Goal: Information Seeking & Learning: Compare options

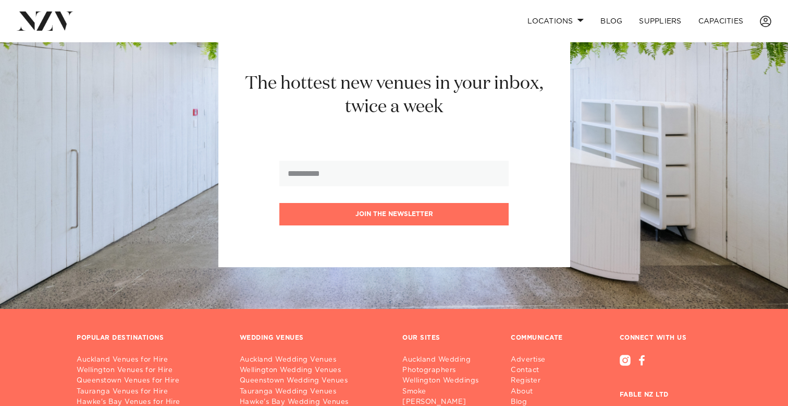
scroll to position [1140, 0]
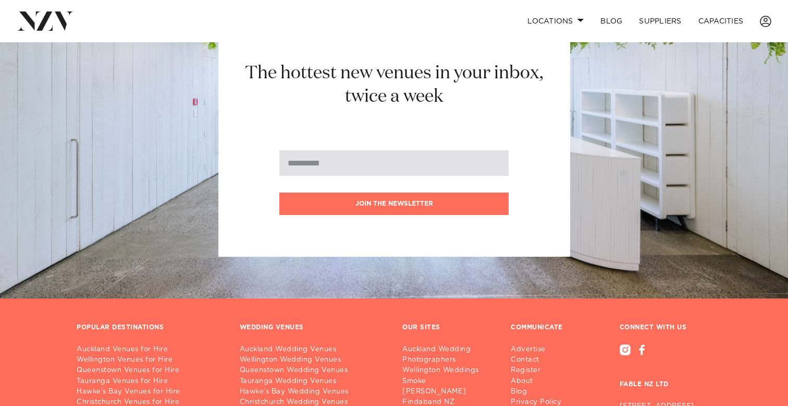
click at [307, 156] on input "email" at bounding box center [393, 163] width 229 height 26
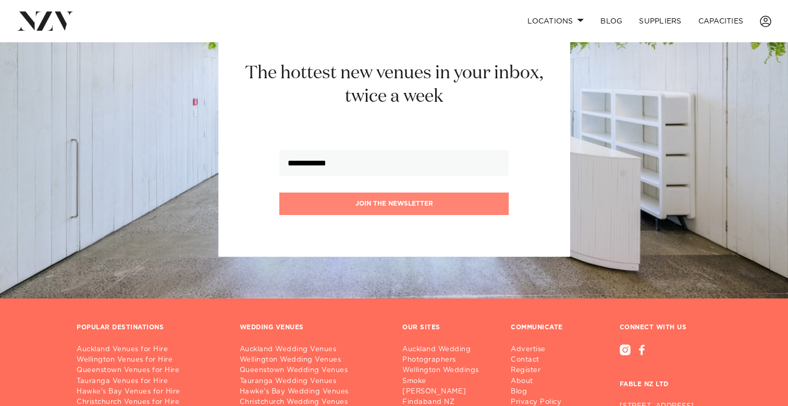
type input "**********"
click at [397, 192] on button "Join the newsletter" at bounding box center [393, 203] width 229 height 22
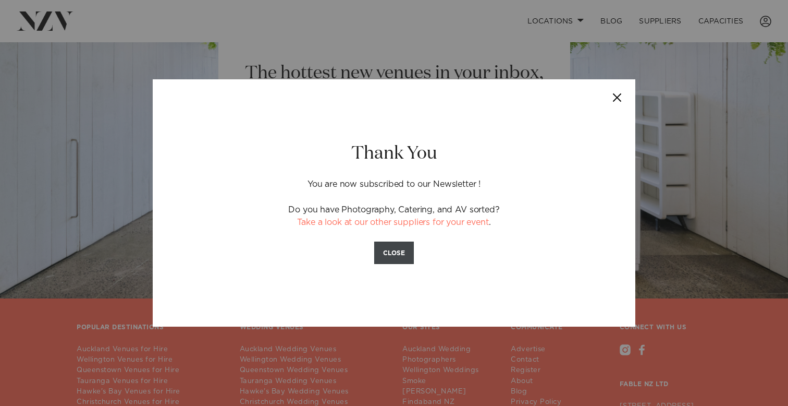
click at [396, 254] on button "CLOSE" at bounding box center [394, 252] width 40 height 22
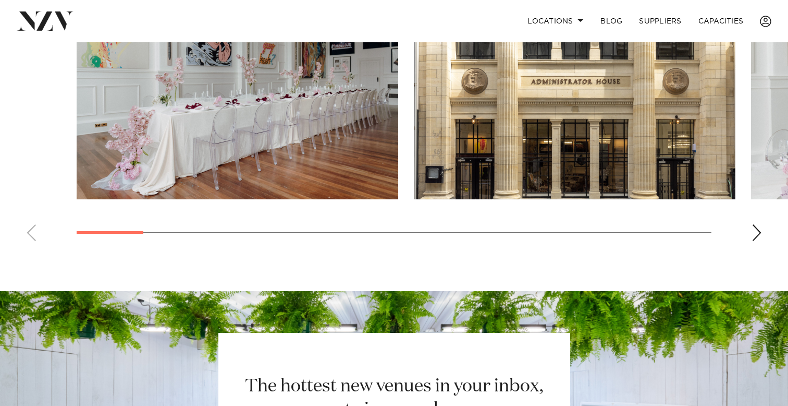
scroll to position [825, 0]
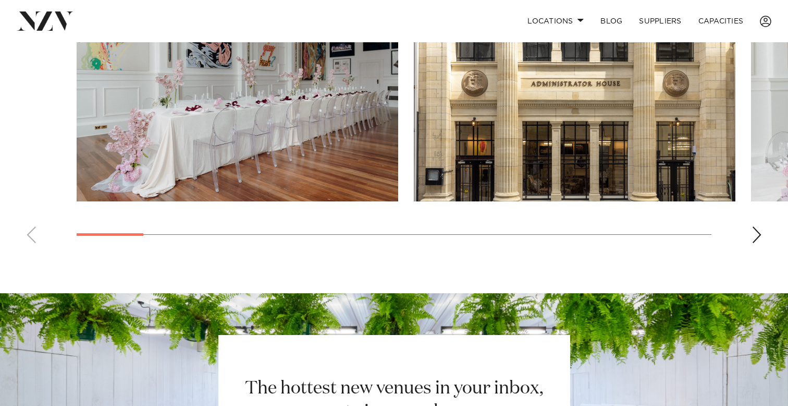
click at [754, 226] on div "Next slide" at bounding box center [757, 234] width 10 height 17
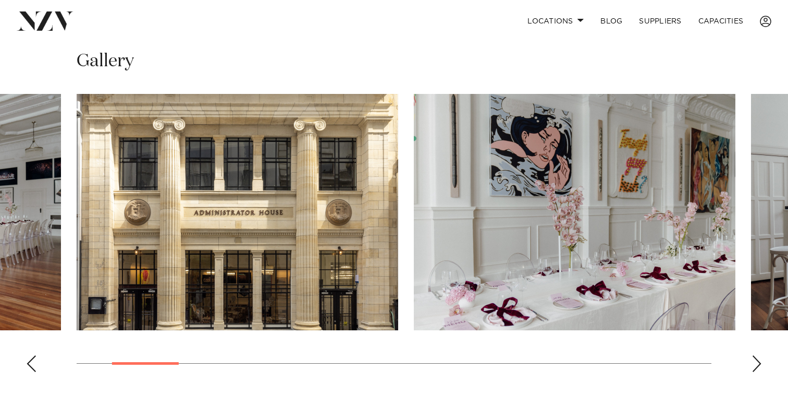
scroll to position [663, 0]
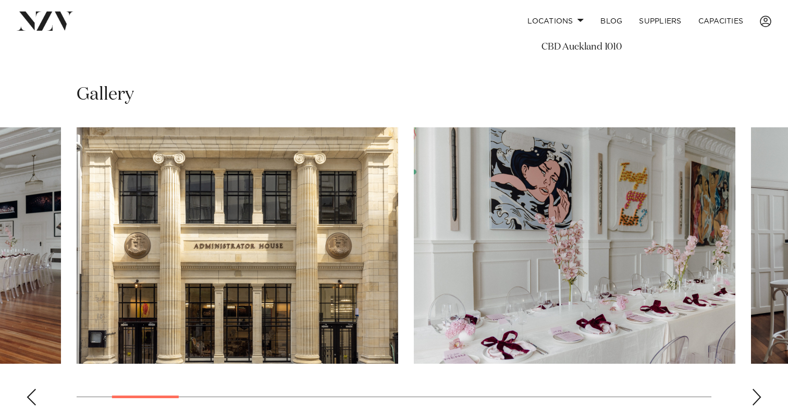
click at [755, 388] on div "Next slide" at bounding box center [757, 396] width 10 height 17
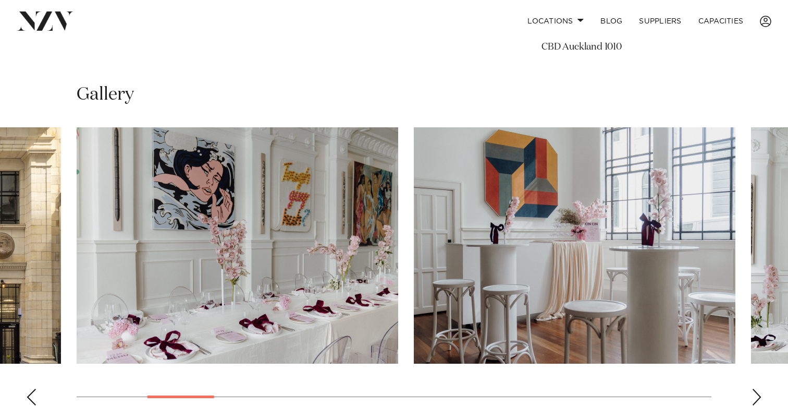
click at [755, 388] on div "Next slide" at bounding box center [757, 396] width 10 height 17
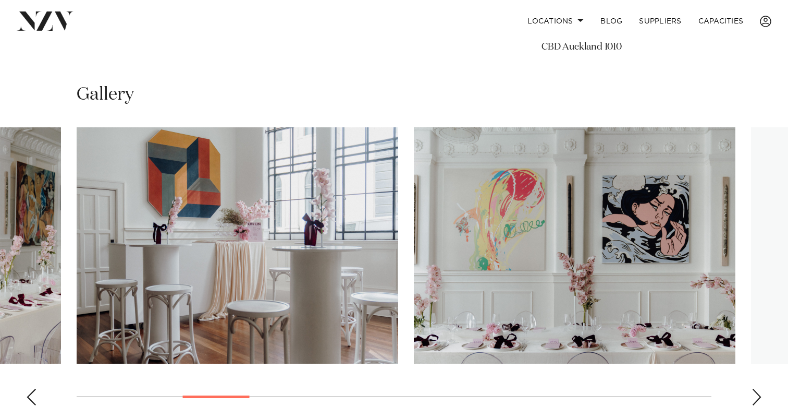
click at [755, 388] on div "Next slide" at bounding box center [757, 396] width 10 height 17
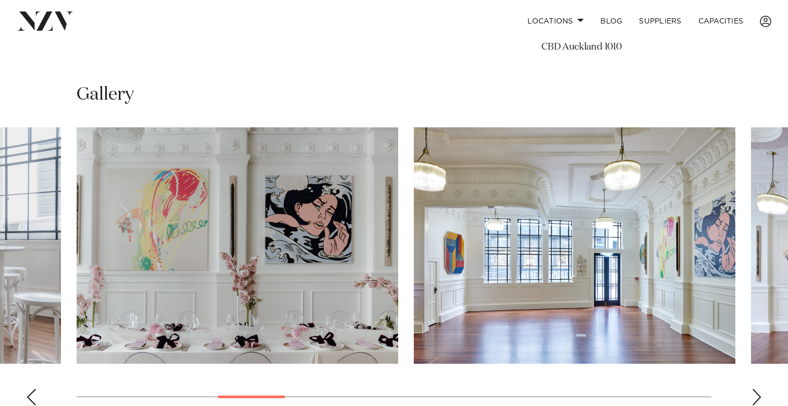
click at [755, 388] on div "Next slide" at bounding box center [757, 396] width 10 height 17
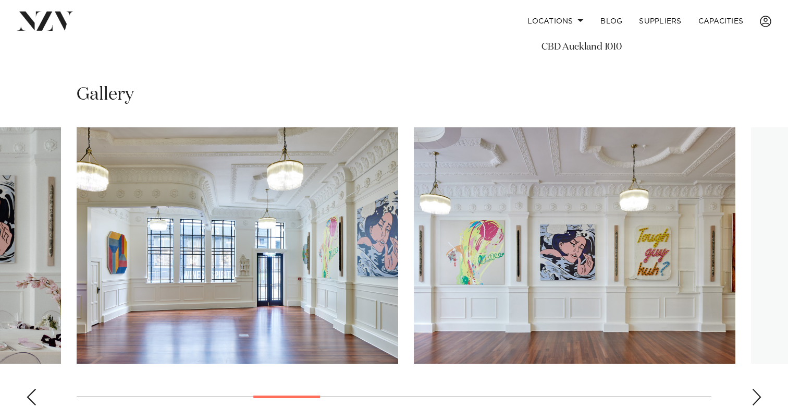
click at [755, 388] on div "Next slide" at bounding box center [757, 396] width 10 height 17
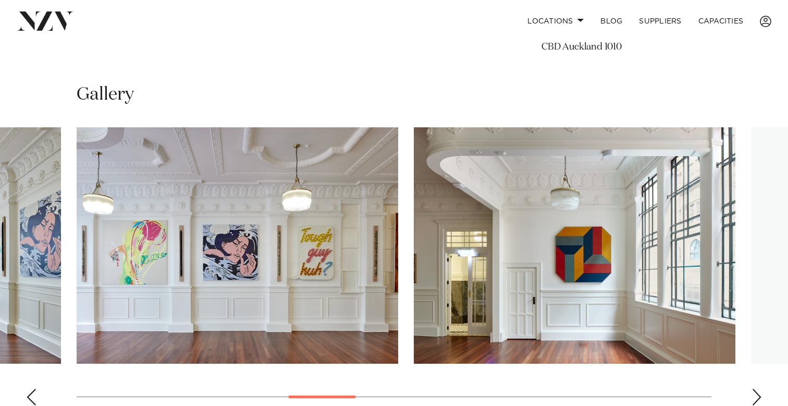
click at [755, 388] on div "Next slide" at bounding box center [757, 396] width 10 height 17
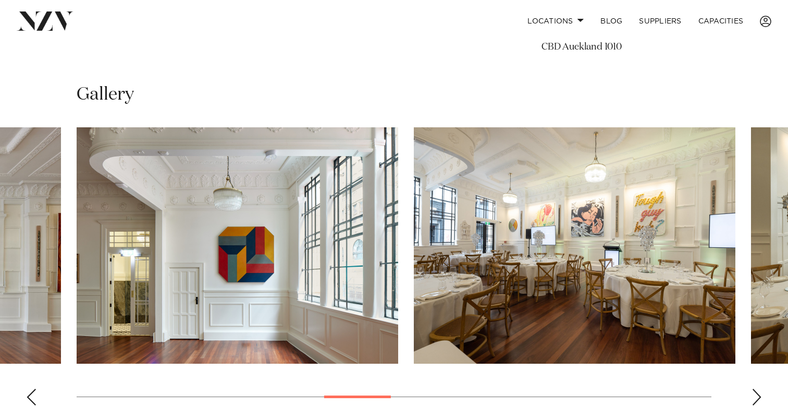
click at [755, 388] on div "Next slide" at bounding box center [757, 396] width 10 height 17
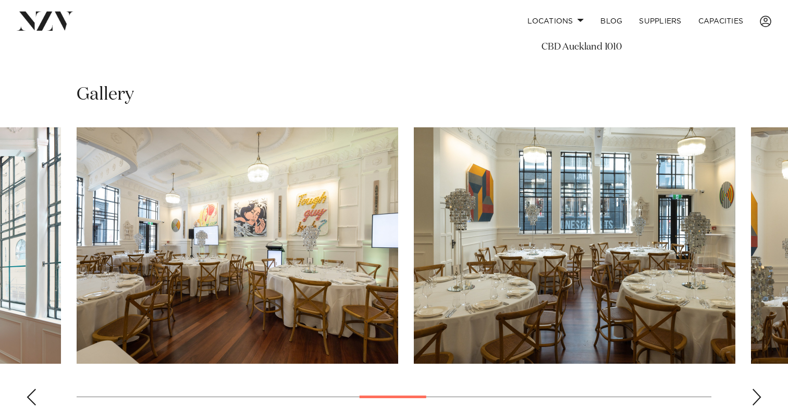
click at [755, 388] on div "Next slide" at bounding box center [757, 396] width 10 height 17
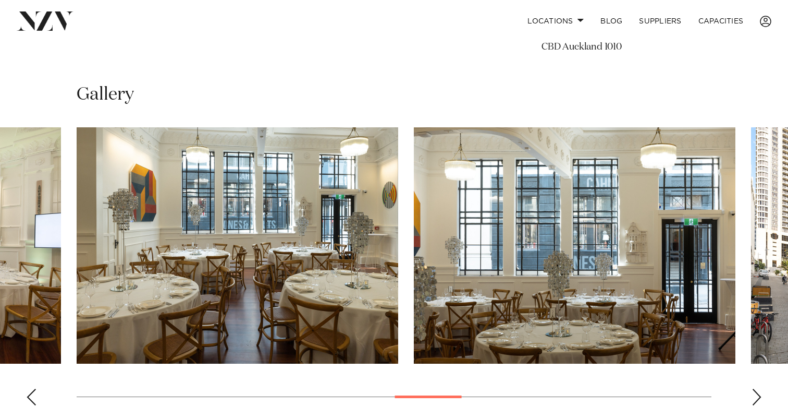
click at [755, 388] on div "Next slide" at bounding box center [757, 396] width 10 height 17
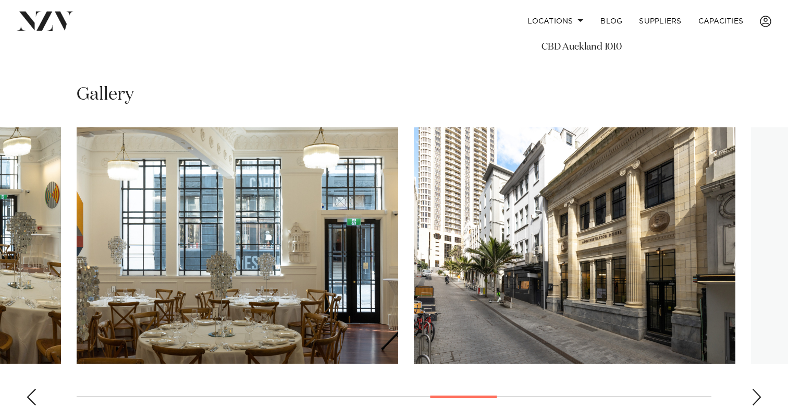
click at [755, 388] on div "Next slide" at bounding box center [757, 396] width 10 height 17
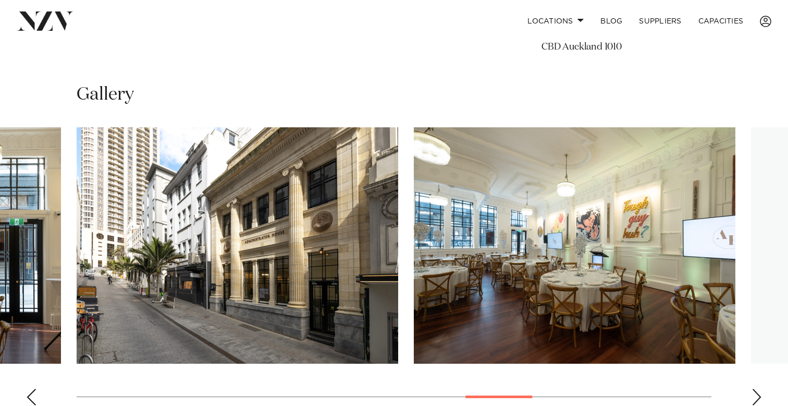
click at [755, 388] on div "Next slide" at bounding box center [757, 396] width 10 height 17
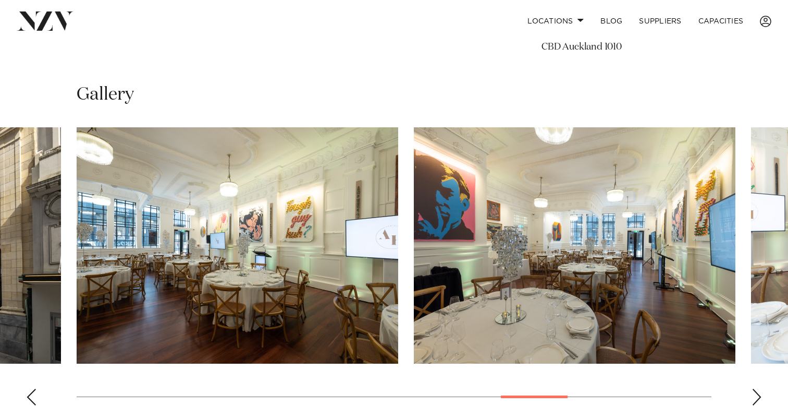
click at [755, 388] on div "Next slide" at bounding box center [757, 396] width 10 height 17
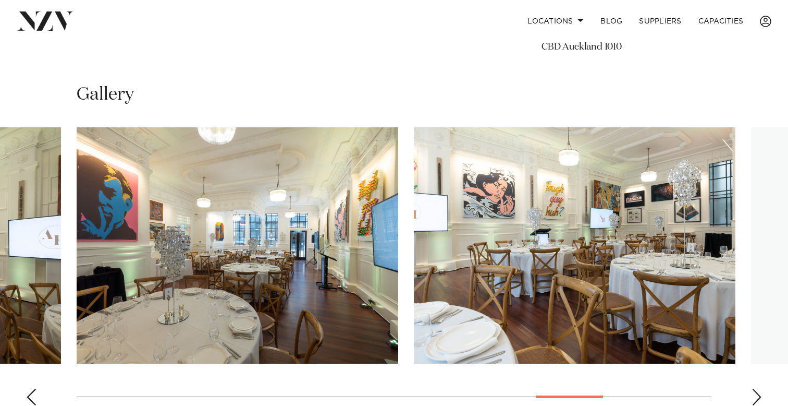
click at [755, 388] on div "Next slide" at bounding box center [757, 396] width 10 height 17
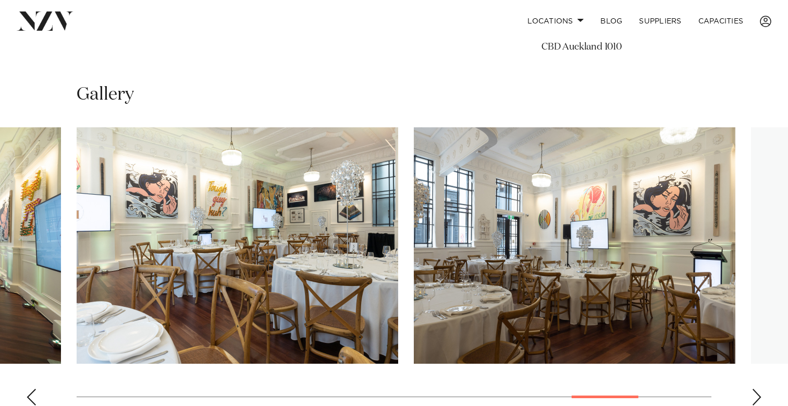
click at [755, 388] on div "Next slide" at bounding box center [757, 396] width 10 height 17
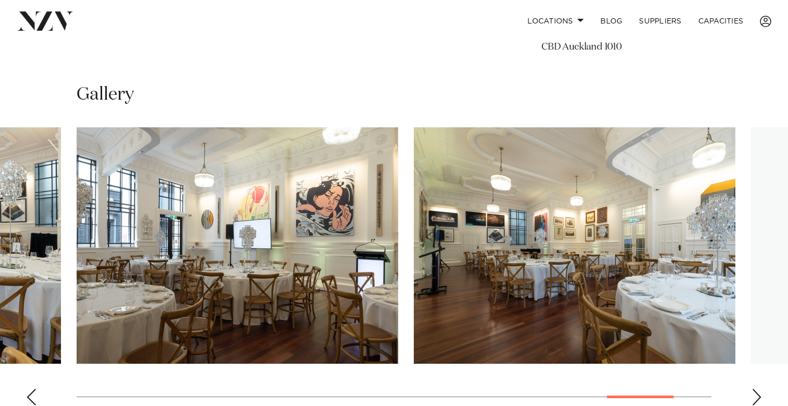
click at [754, 388] on div "Next slide" at bounding box center [757, 396] width 10 height 17
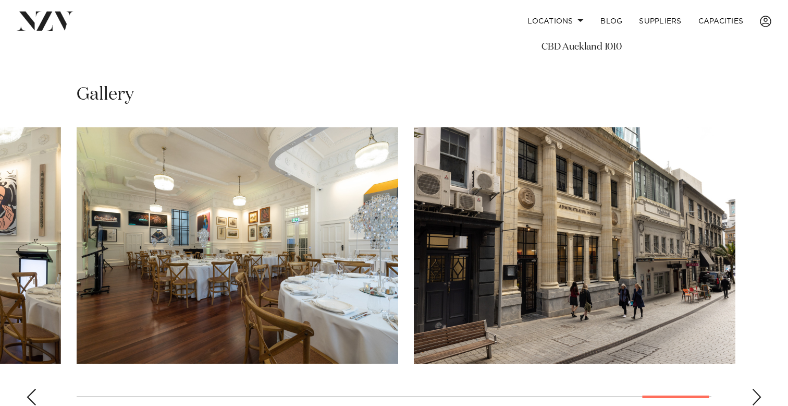
click at [754, 388] on div "Next slide" at bounding box center [757, 396] width 10 height 17
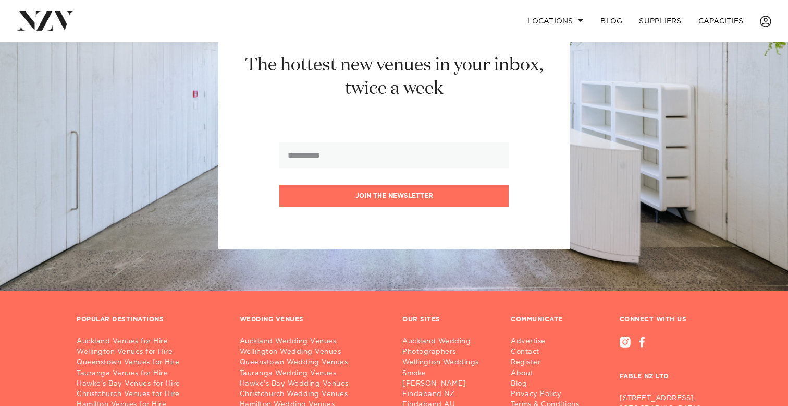
scroll to position [1282, 0]
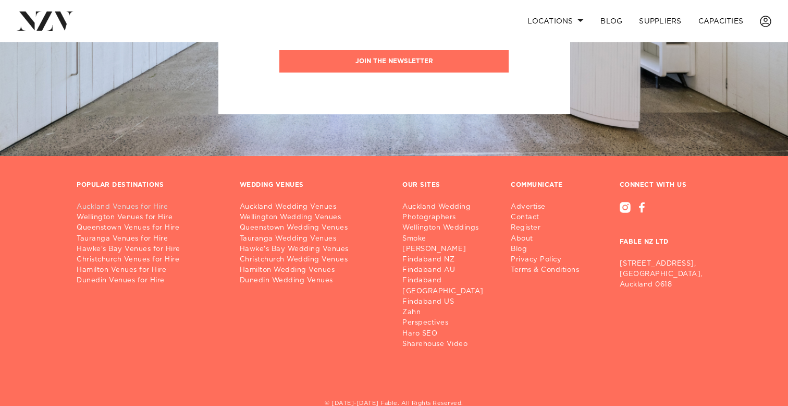
click at [124, 202] on link "Auckland Venues for Hire" at bounding box center [150, 207] width 146 height 10
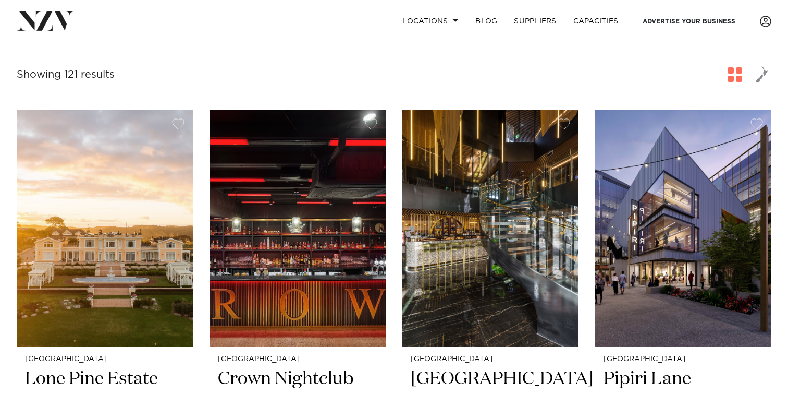
scroll to position [360, 0]
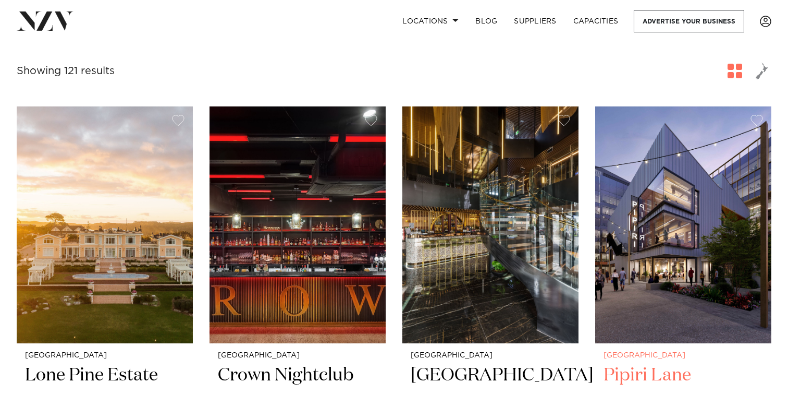
click at [635, 363] on h2 "Pipiri Lane" at bounding box center [684, 398] width 160 height 70
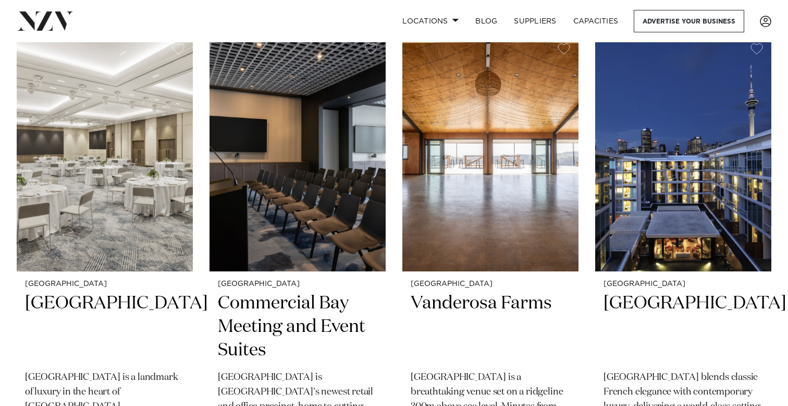
scroll to position [893, 0]
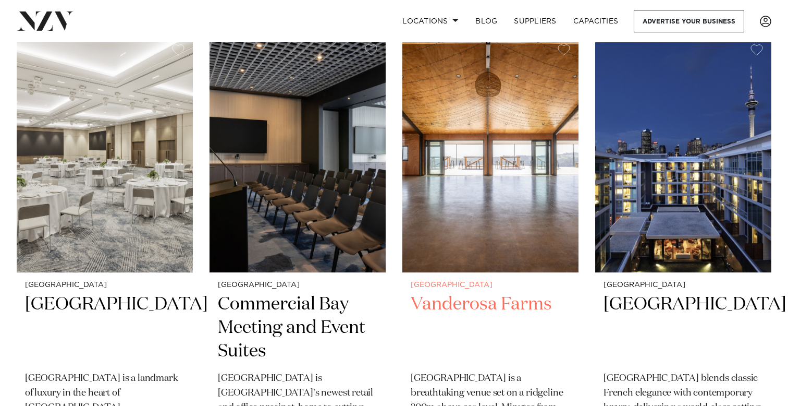
click at [464, 292] on h2 "Vanderosa Farms" at bounding box center [491, 327] width 160 height 70
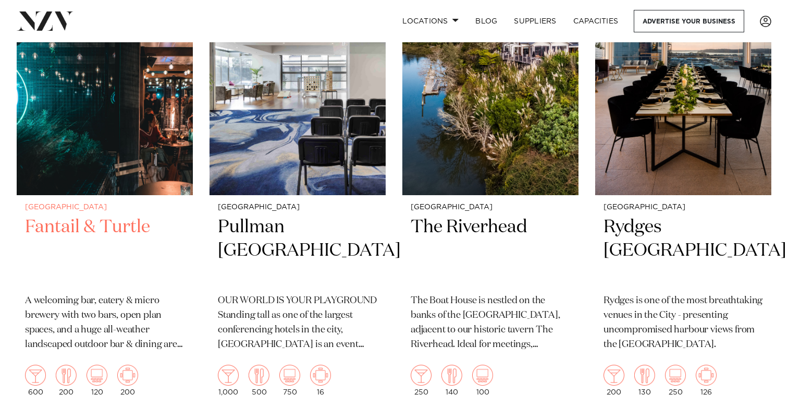
scroll to position [1903, 0]
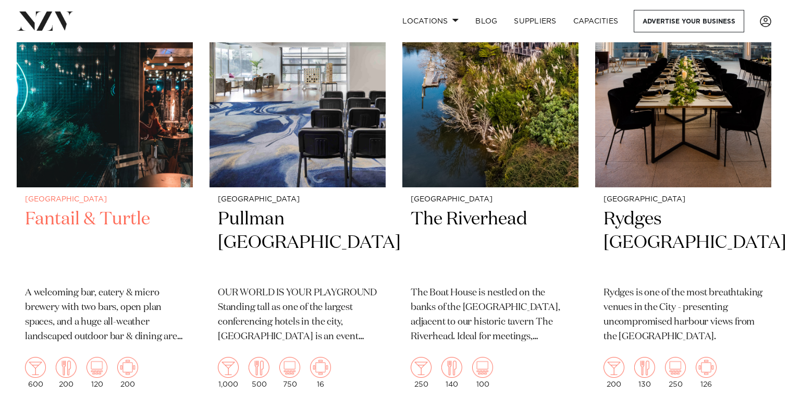
click at [94, 207] on h2 "Fantail & Turtle" at bounding box center [105, 242] width 160 height 70
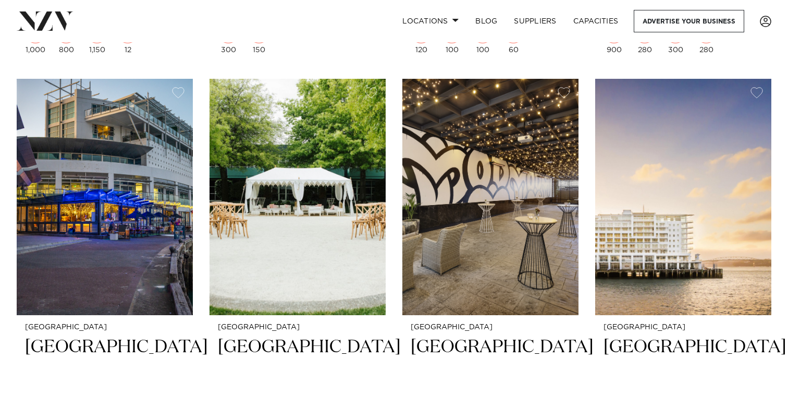
scroll to position [2698, 0]
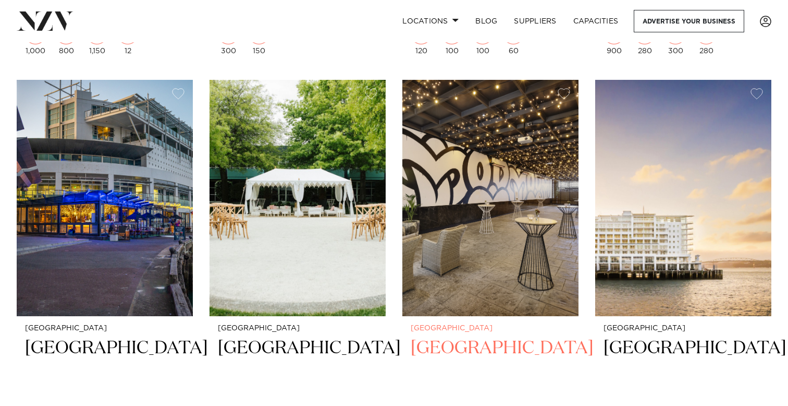
click at [461, 336] on h2 "[GEOGRAPHIC_DATA]" at bounding box center [491, 371] width 160 height 70
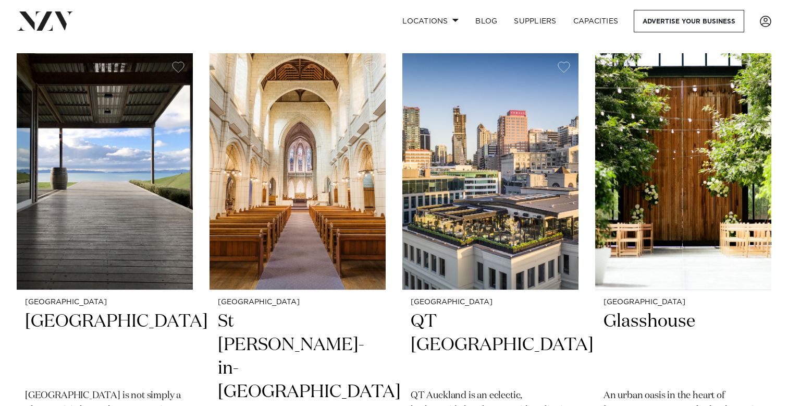
scroll to position [3649, 0]
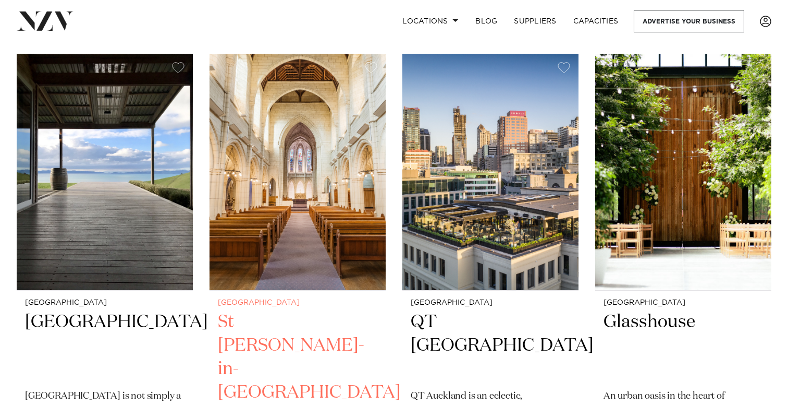
click at [325, 310] on h2 "St Matthew-in-the-City" at bounding box center [298, 357] width 160 height 94
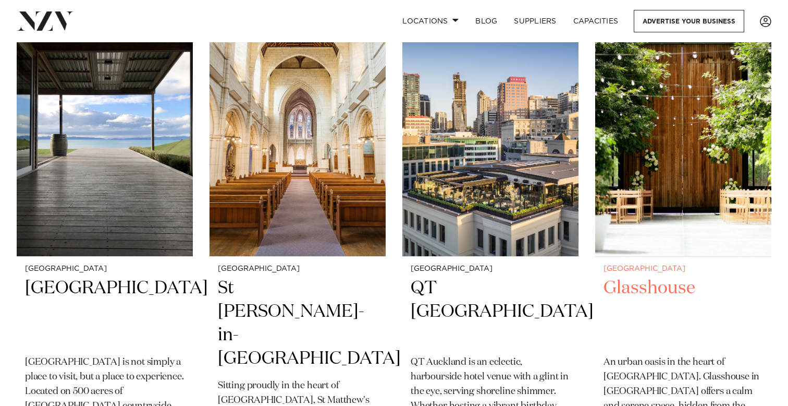
scroll to position [3684, 0]
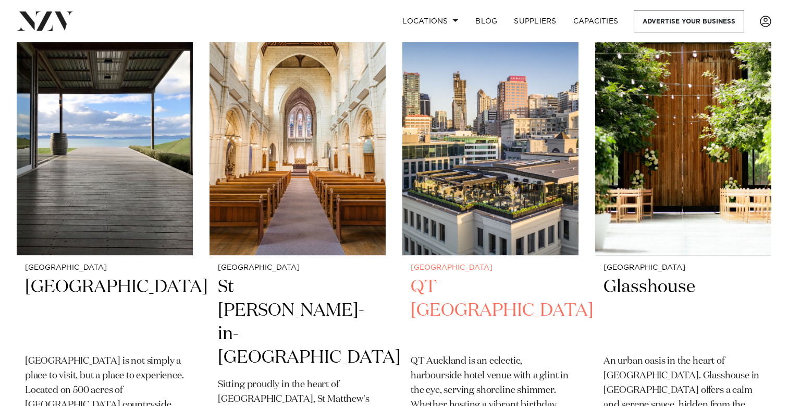
click at [463, 275] on h2 "QT Auckland" at bounding box center [491, 310] width 160 height 70
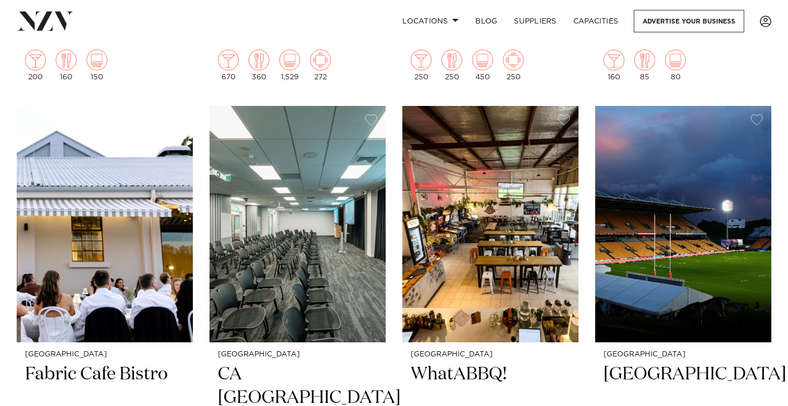
scroll to position [5468, 0]
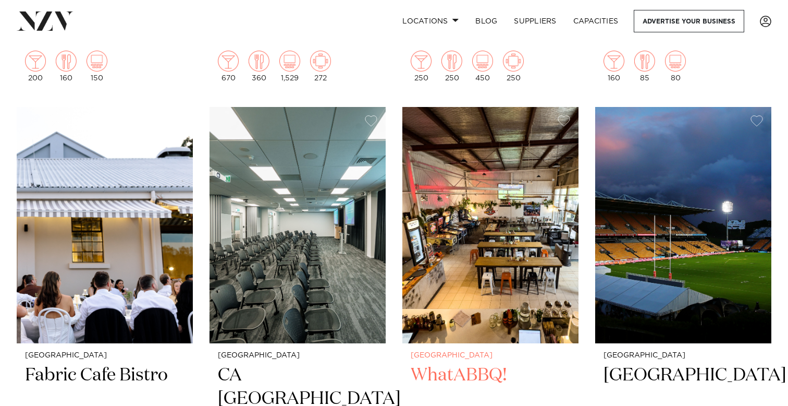
click at [474, 363] on h2 "WhatABBQ!" at bounding box center [491, 398] width 160 height 70
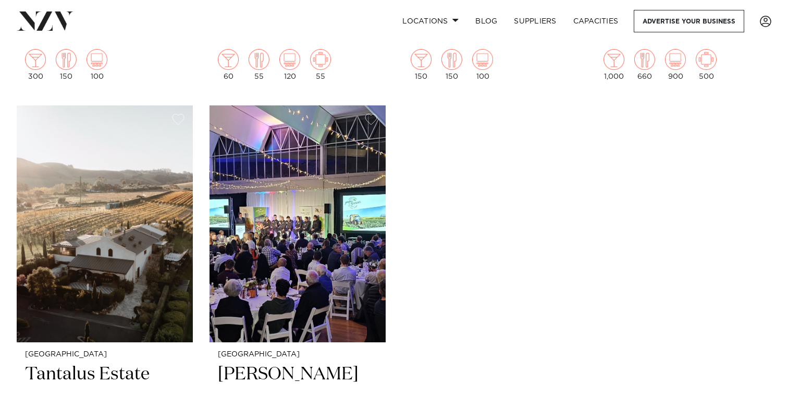
scroll to position [5933, 0]
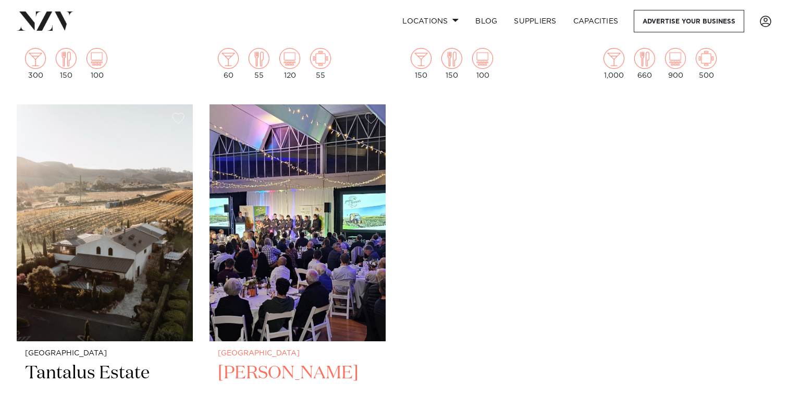
click at [245, 361] on h2 "LaValla" at bounding box center [298, 396] width 160 height 70
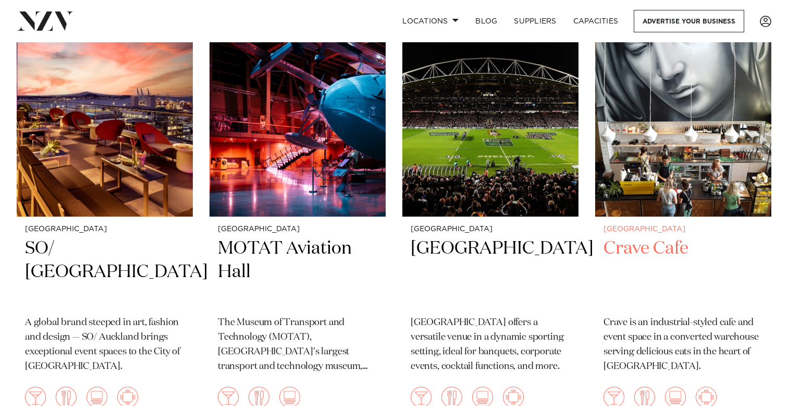
scroll to position [6520, 0]
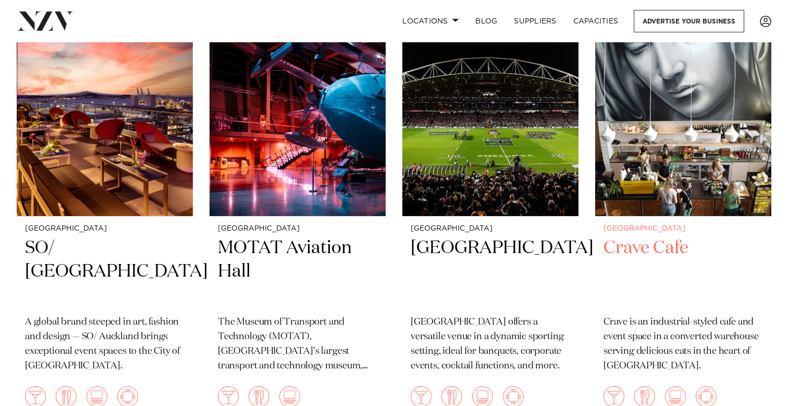
click at [658, 236] on h2 "Crave Cafe" at bounding box center [684, 271] width 160 height 70
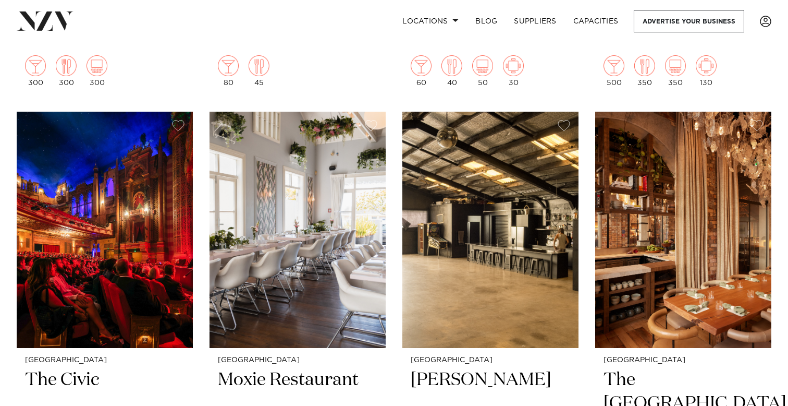
scroll to position [8237, 0]
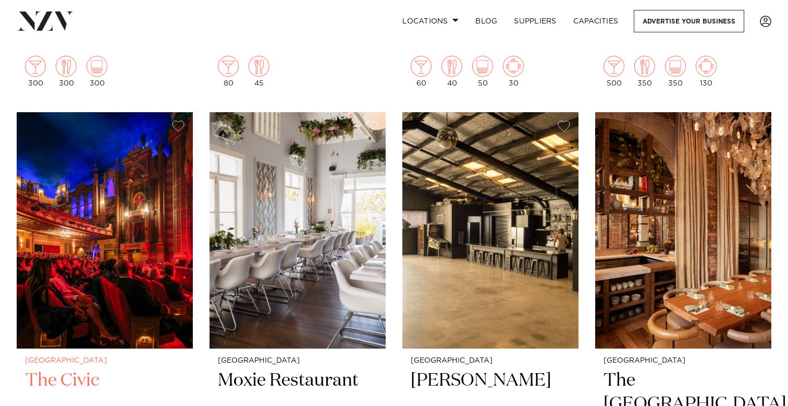
click at [74, 369] on h2 "The Civic" at bounding box center [105, 404] width 160 height 70
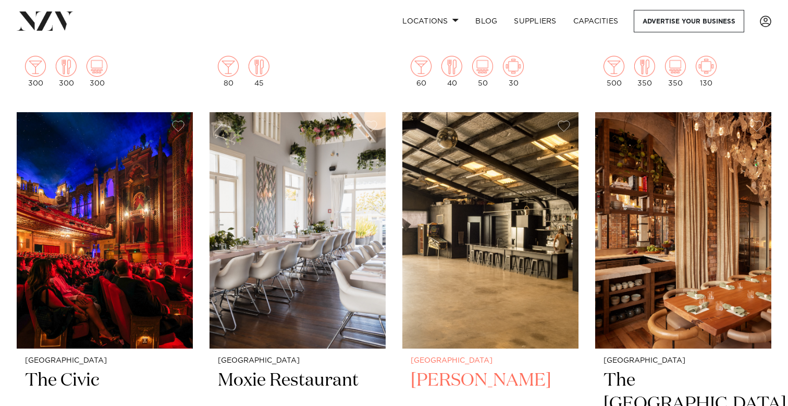
click at [433, 369] on h2 "Hastie" at bounding box center [491, 404] width 160 height 70
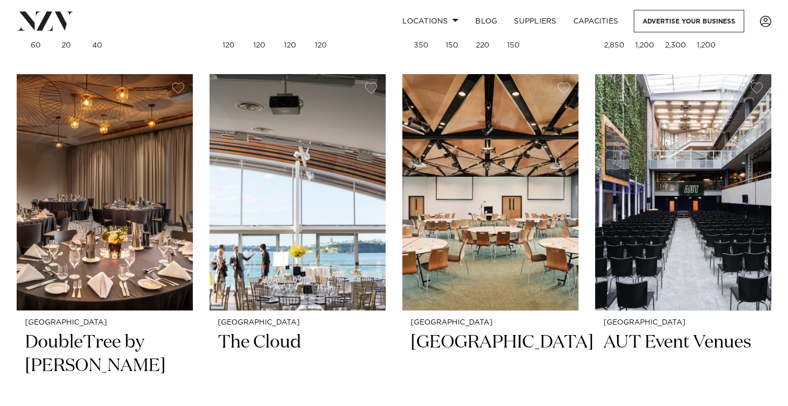
scroll to position [9663, 0]
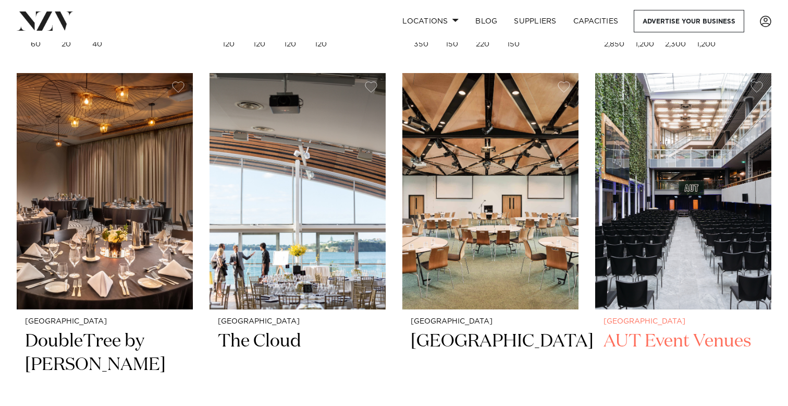
click at [678, 329] on h2 "AUT Event Venues" at bounding box center [684, 364] width 160 height 70
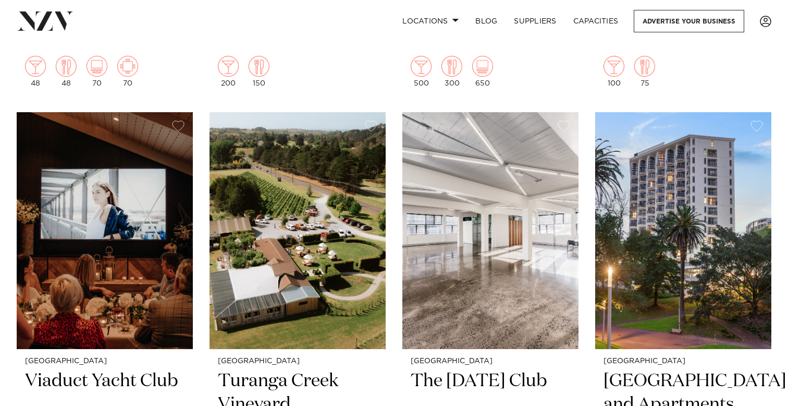
scroll to position [11473, 0]
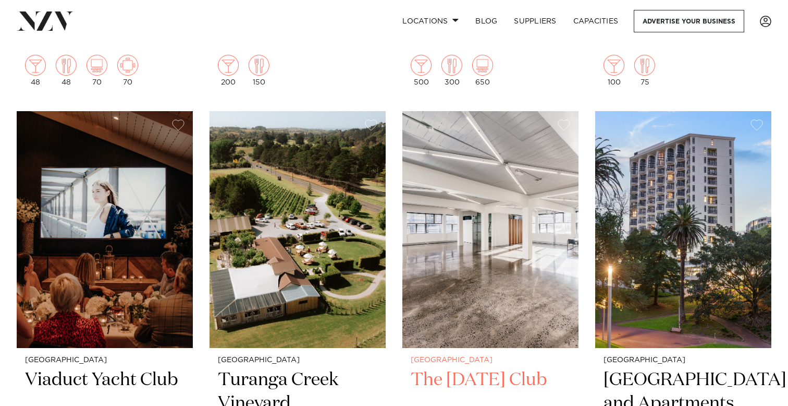
click at [471, 368] on h2 "The Tuesday Club" at bounding box center [491, 403] width 160 height 70
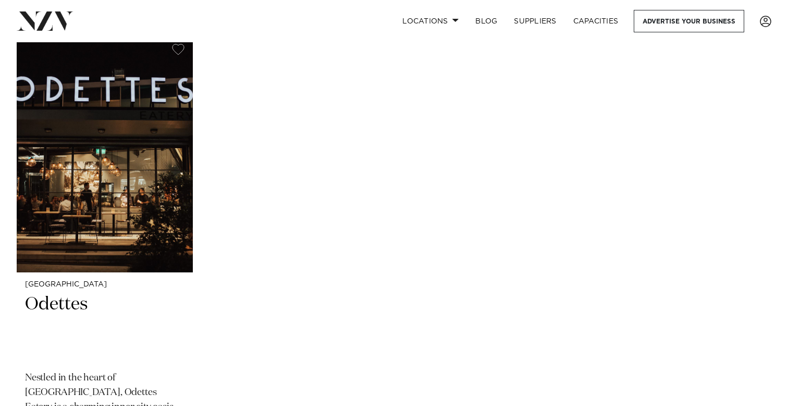
scroll to position [14320, 0]
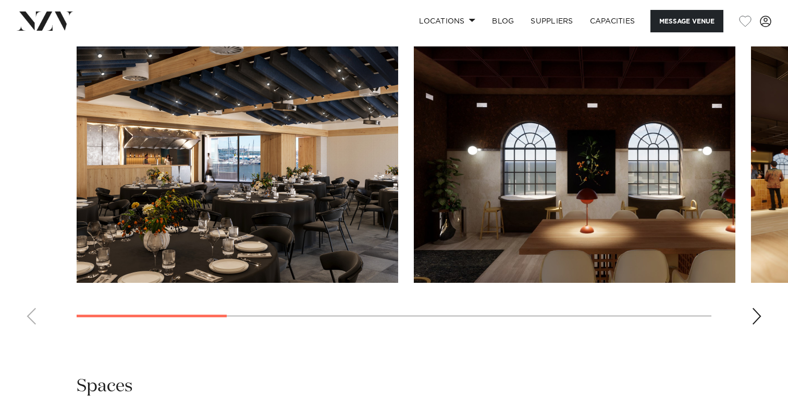
scroll to position [962, 0]
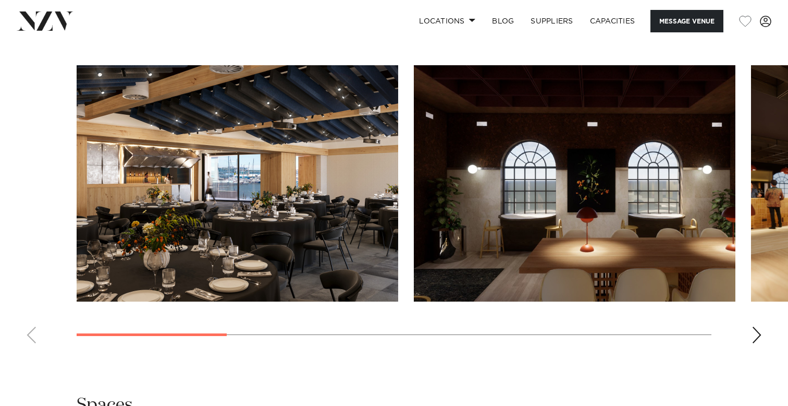
click at [287, 211] on img "1 / 8" at bounding box center [238, 183] width 322 height 236
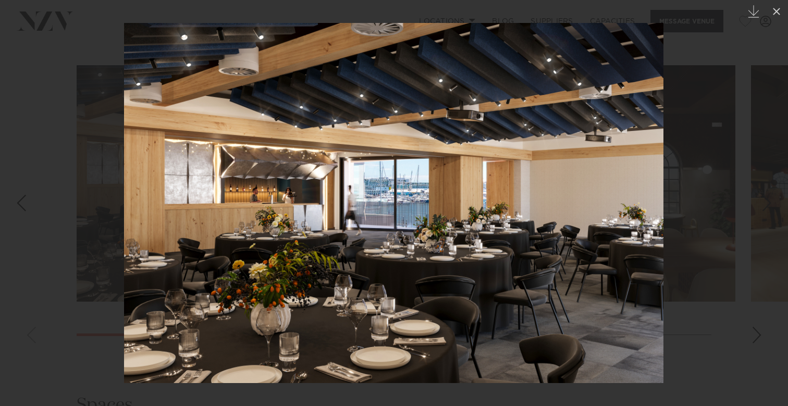
click at [755, 338] on div at bounding box center [394, 203] width 788 height 406
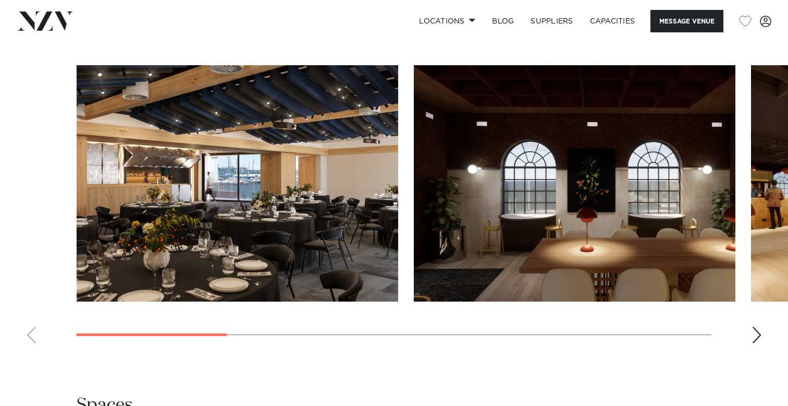
click at [757, 337] on div "Next slide" at bounding box center [757, 334] width 10 height 17
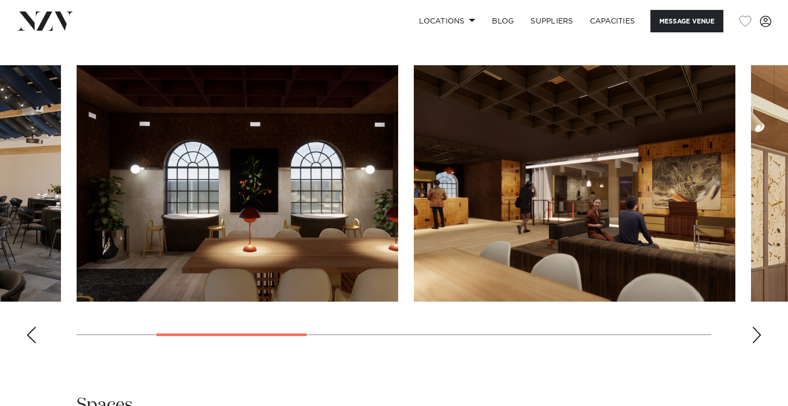
click at [757, 338] on div "Next slide" at bounding box center [757, 334] width 10 height 17
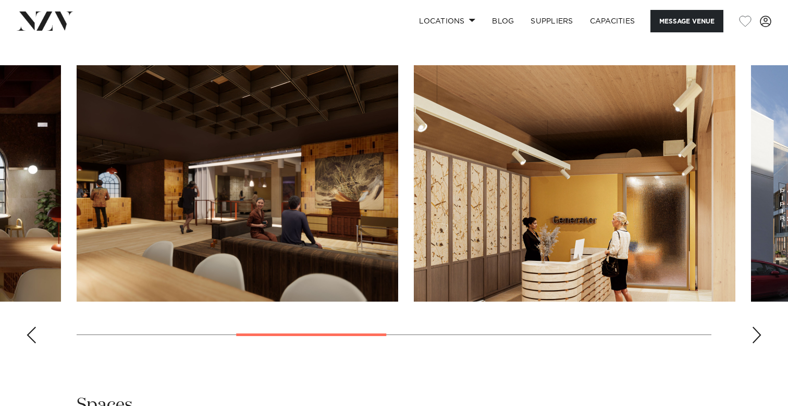
click at [758, 338] on div "Next slide" at bounding box center [757, 334] width 10 height 17
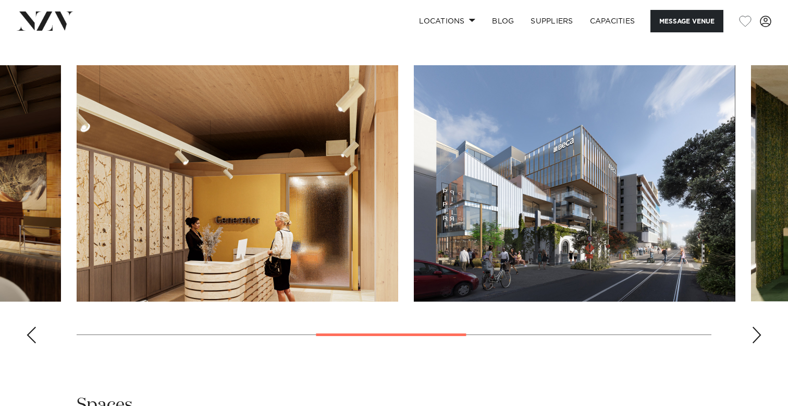
click at [758, 338] on div "Next slide" at bounding box center [757, 334] width 10 height 17
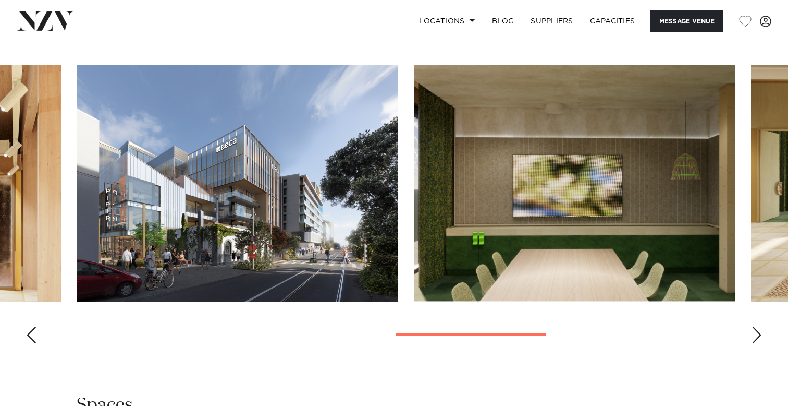
click at [759, 339] on div "Next slide" at bounding box center [757, 334] width 10 height 17
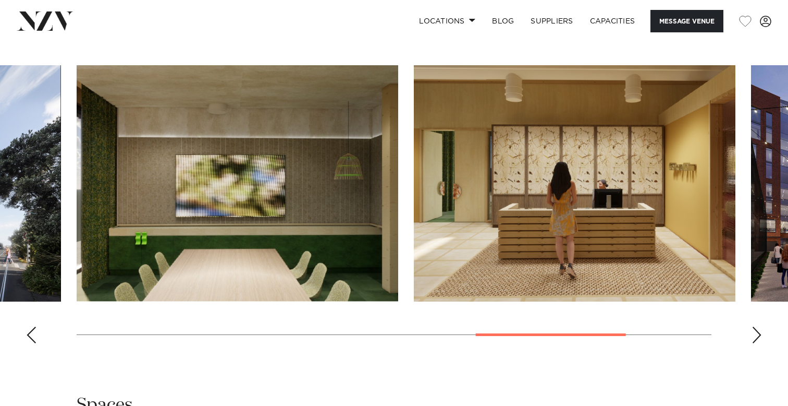
click at [760, 339] on div "Next slide" at bounding box center [757, 334] width 10 height 17
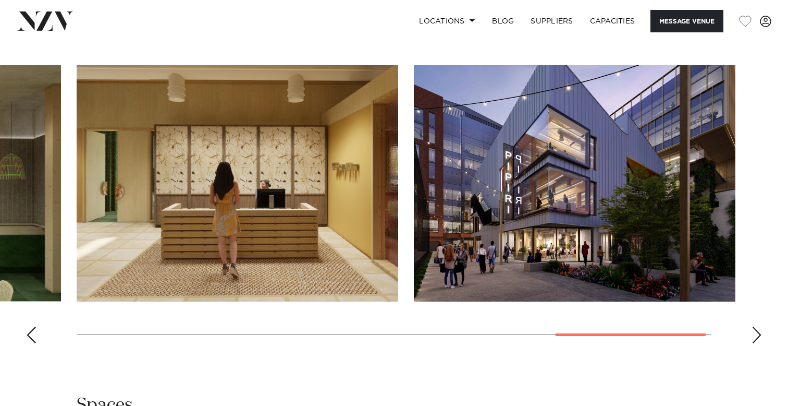
click at [761, 340] on div "Next slide" at bounding box center [757, 334] width 10 height 17
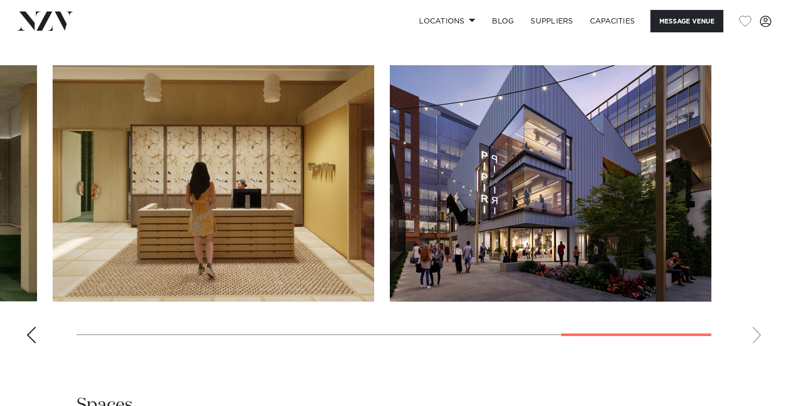
click at [758, 336] on swiper-container at bounding box center [394, 208] width 788 height 286
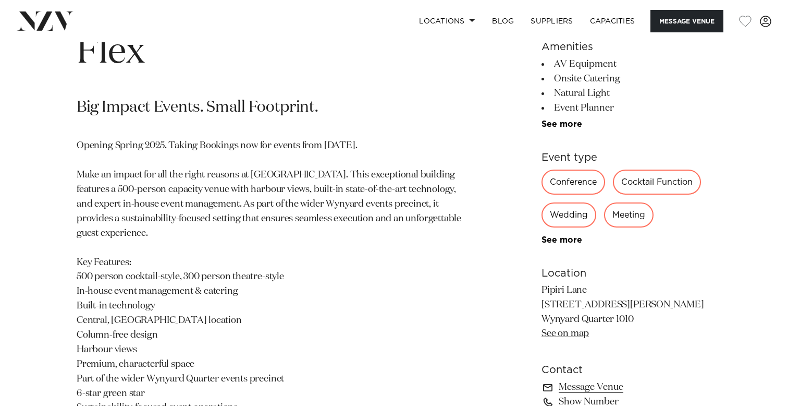
scroll to position [400, 0]
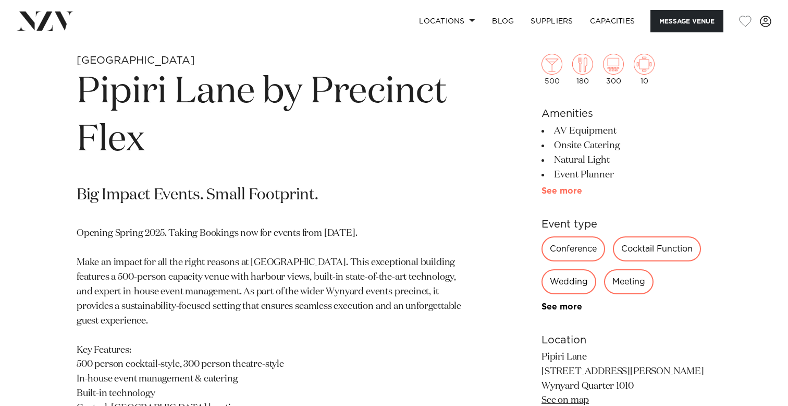
click at [568, 192] on link "See more" at bounding box center [582, 191] width 81 height 8
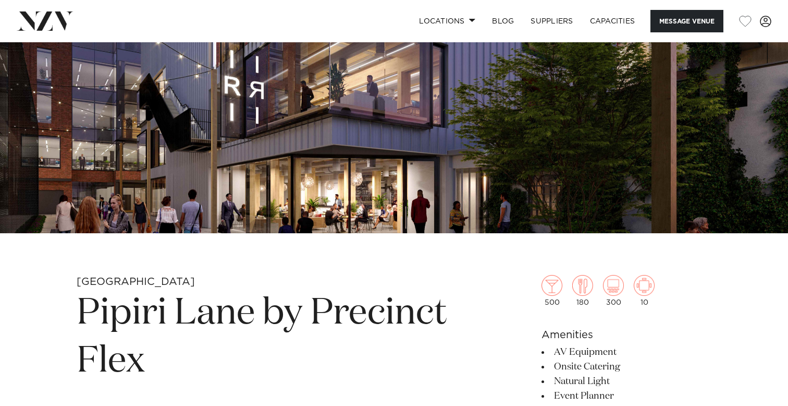
scroll to position [134, 0]
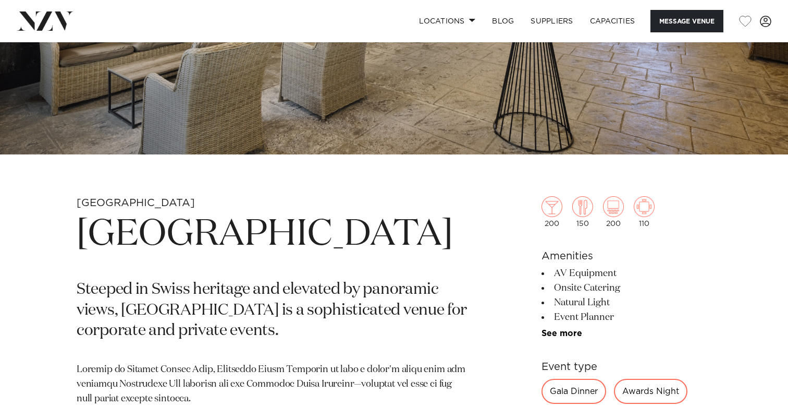
scroll to position [261, 0]
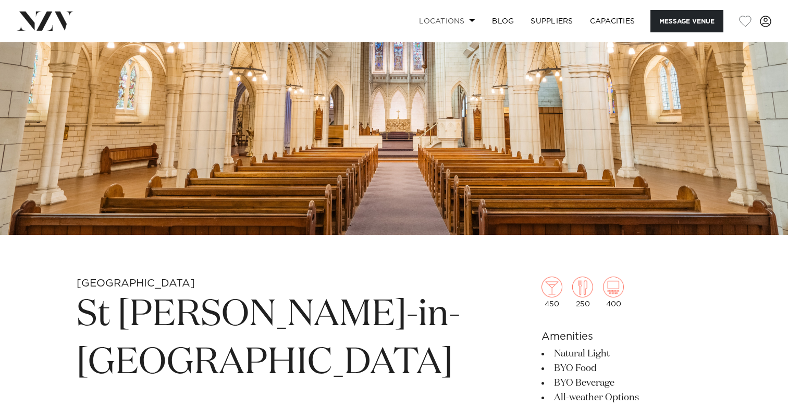
scroll to position [151, 0]
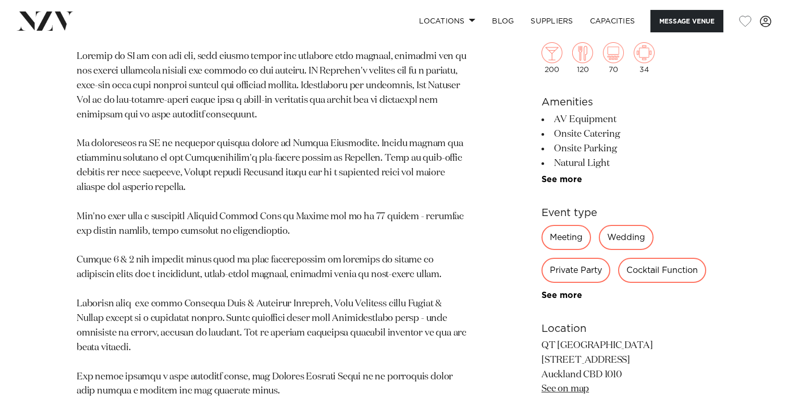
scroll to position [688, 0]
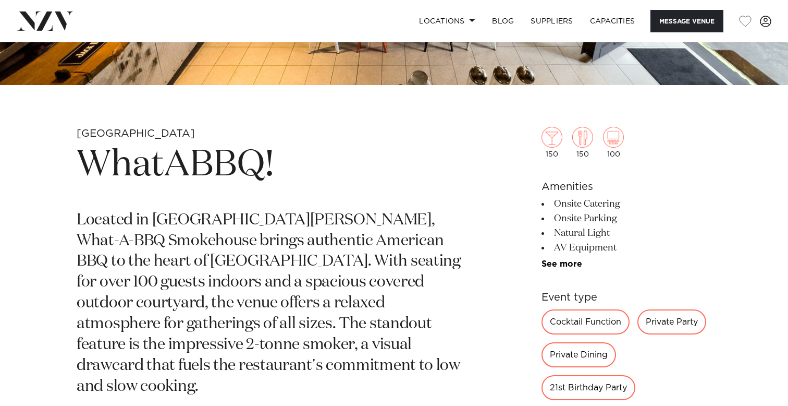
scroll to position [324, 0]
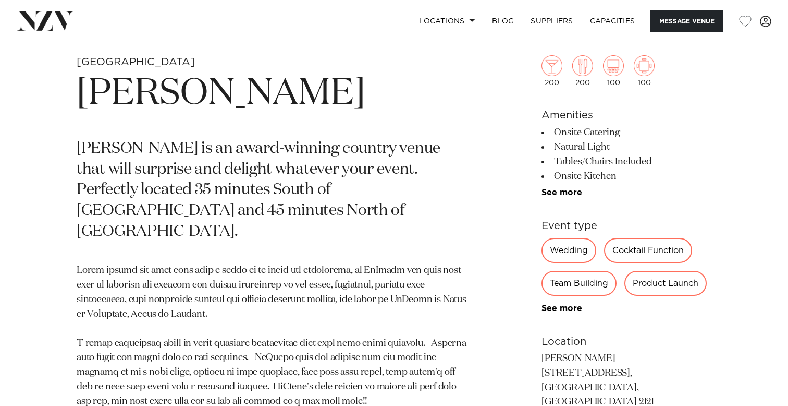
scroll to position [410, 0]
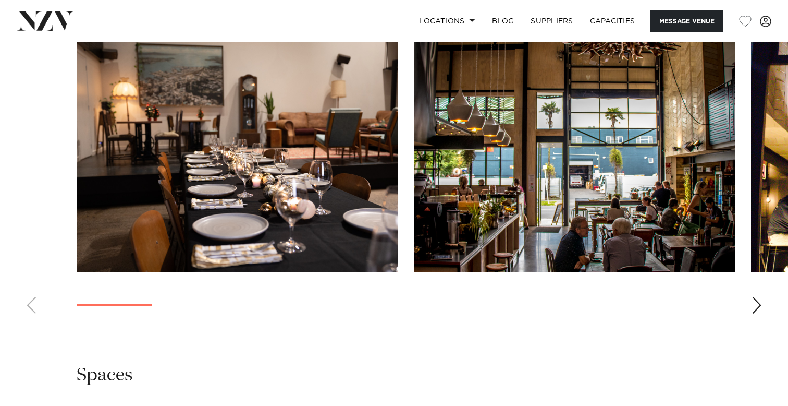
scroll to position [983, 0]
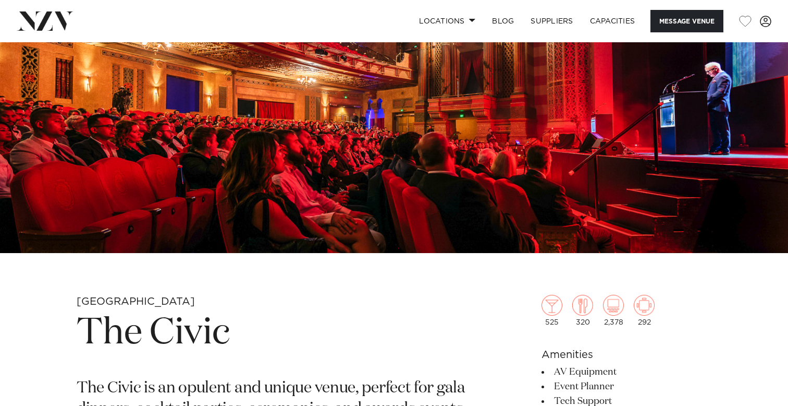
scroll to position [158, 0]
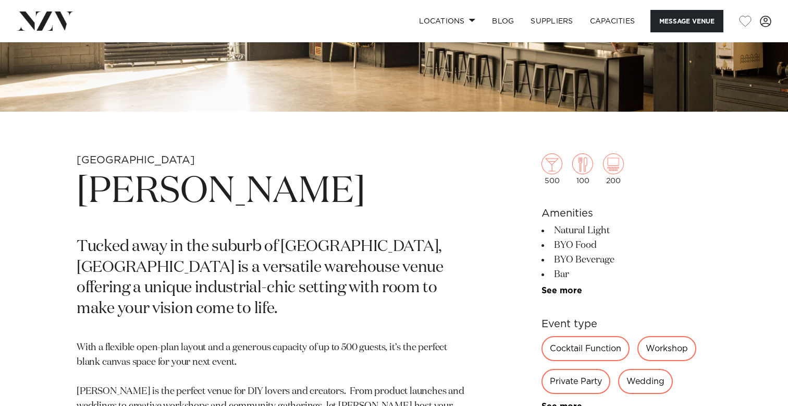
scroll to position [297, 0]
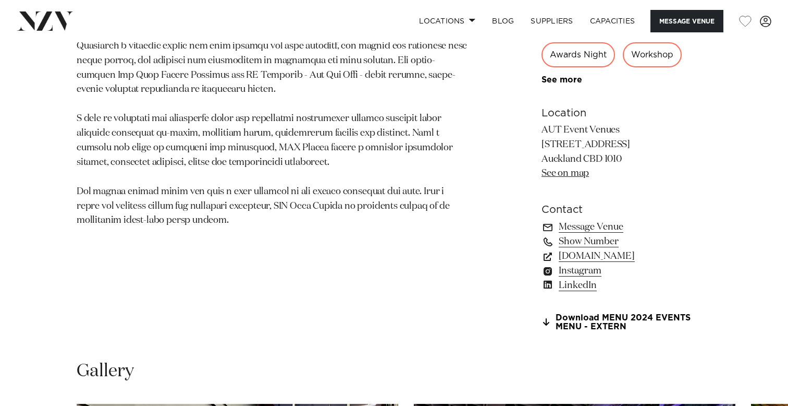
scroll to position [645, 0]
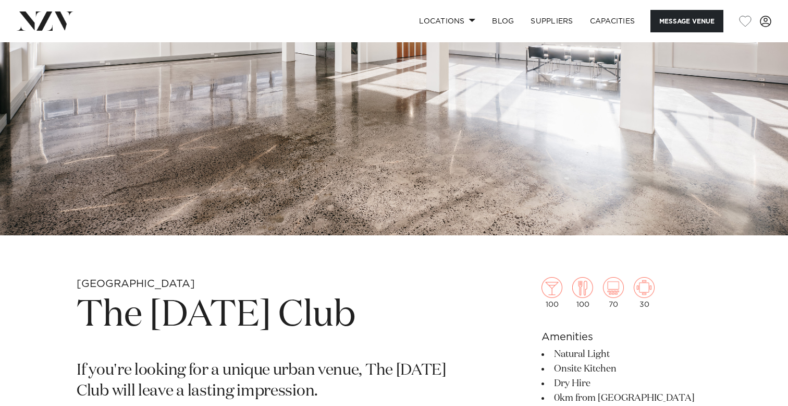
scroll to position [181, 0]
